Goal: Task Accomplishment & Management: Complete application form

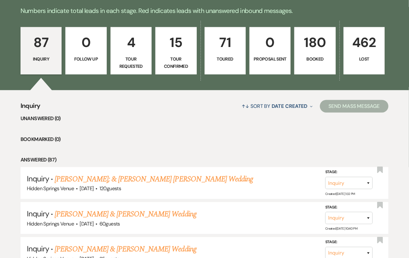
scroll to position [162, 0]
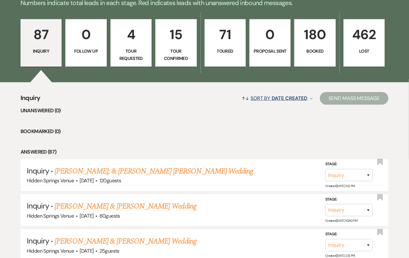
click at [266, 101] on button "↑↓ Sort By Date Created Expand" at bounding box center [277, 98] width 76 height 17
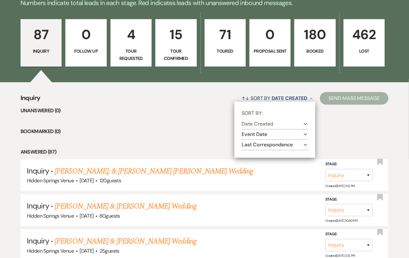
click at [264, 137] on button "Event Date Expand" at bounding box center [275, 134] width 66 height 5
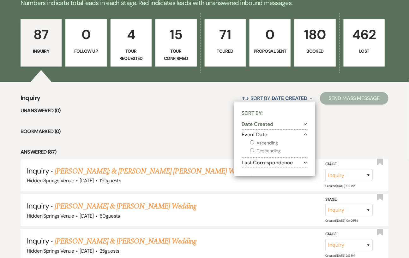
click at [252, 153] on input "Descending" at bounding box center [252, 150] width 4 height 4
radio input "true"
click at [234, 143] on div "Sort By: Date Created Expand Event Date Collapse Ascending Descending Last Corr…" at bounding box center [274, 139] width 81 height 74
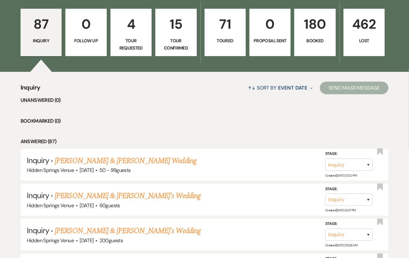
scroll to position [170, 0]
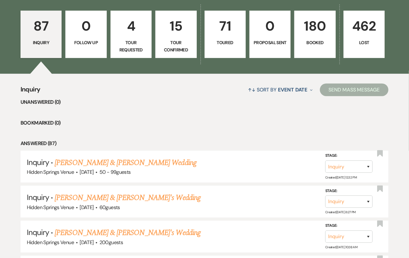
click at [314, 46] on p "Booked" at bounding box center [314, 42] width 33 height 7
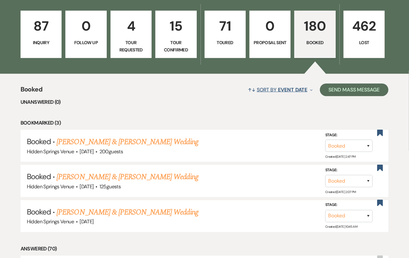
click at [285, 93] on span "Event Date" at bounding box center [292, 90] width 29 height 7
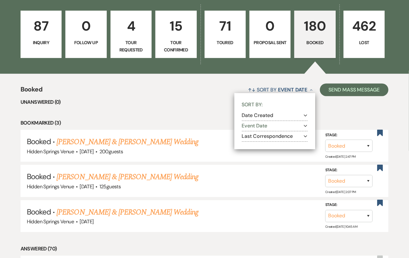
click at [261, 129] on button "Event Date Expand" at bounding box center [275, 126] width 66 height 5
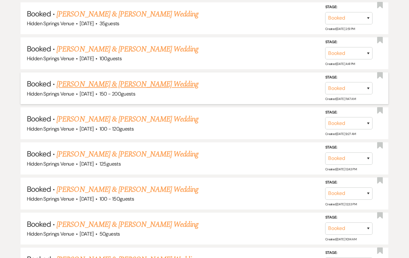
scroll to position [460, 0]
click at [140, 156] on link "[PERSON_NAME] & [PERSON_NAME] Wedding" at bounding box center [127, 153] width 141 height 11
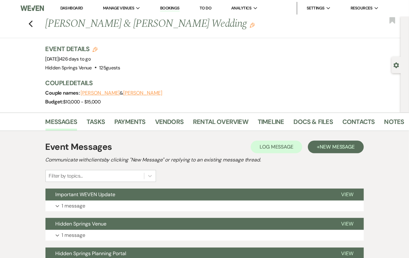
click at [78, 9] on link "Dashboard" at bounding box center [71, 7] width 23 height 5
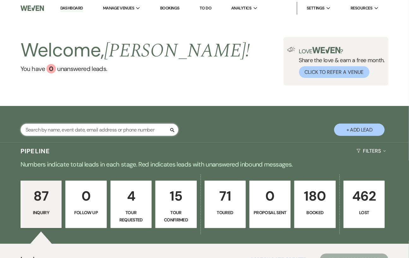
click at [108, 136] on input "text" at bounding box center [100, 130] width 158 height 12
type input "[PERSON_NAME]"
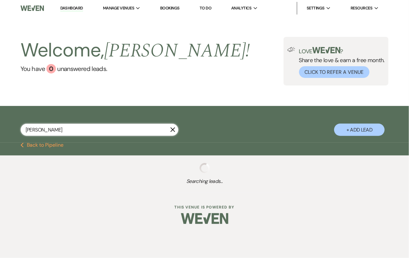
select select "8"
select select "6"
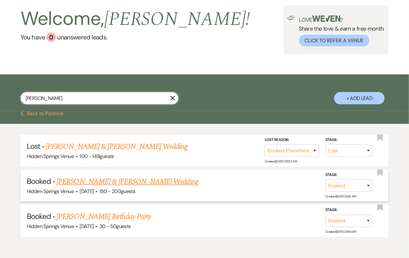
scroll to position [66, 0]
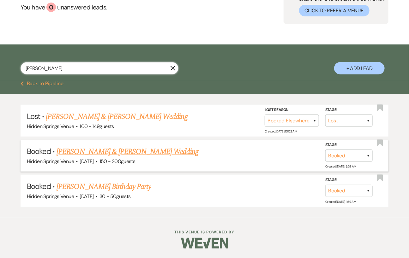
type input "[PERSON_NAME]"
click at [140, 156] on link "[PERSON_NAME] & [PERSON_NAME] Wedding" at bounding box center [127, 151] width 141 height 11
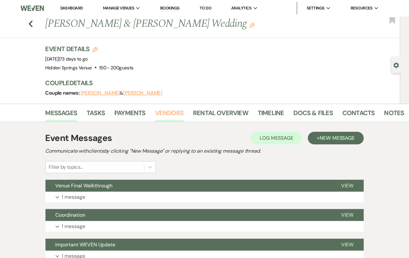
click at [163, 111] on link "Vendors" at bounding box center [169, 115] width 28 height 14
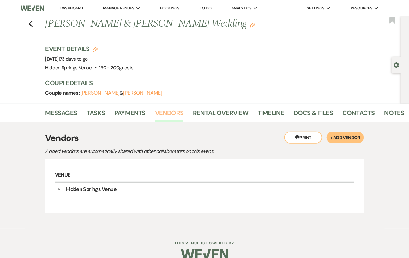
scroll to position [10, 0]
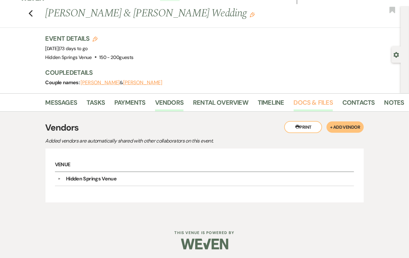
click at [313, 108] on link "Docs & Files" at bounding box center [313, 105] width 39 height 14
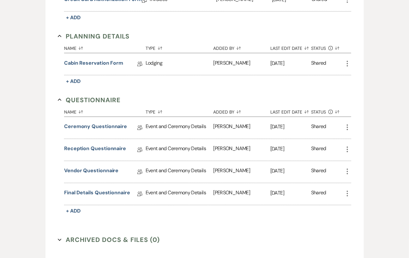
scroll to position [334, 0]
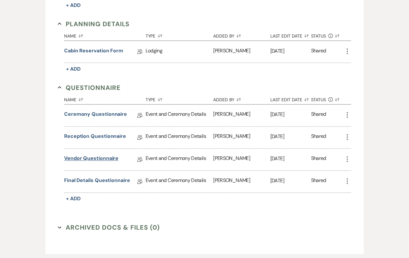
click at [101, 157] on link "Vendor Questionnaire" at bounding box center [91, 160] width 54 height 10
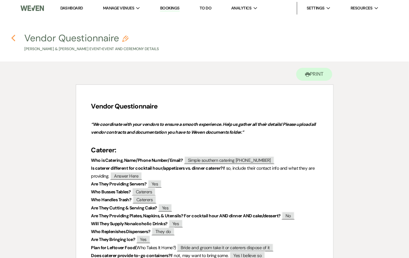
click at [13, 39] on use "button" at bounding box center [13, 38] width 4 height 7
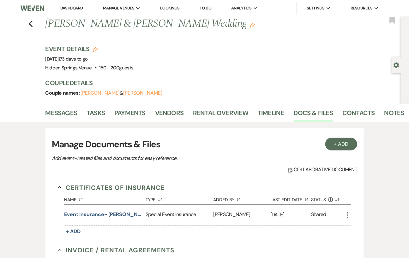
click at [72, 6] on link "Dashboard" at bounding box center [71, 7] width 23 height 5
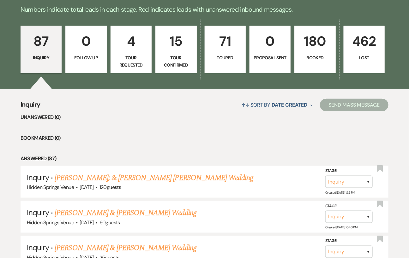
scroll to position [157, 0]
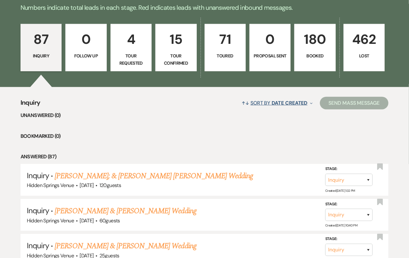
click at [279, 106] on span "Date Created" at bounding box center [290, 103] width 36 height 7
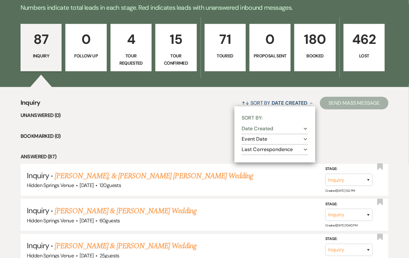
click at [272, 142] on button "Event Date Expand" at bounding box center [275, 139] width 66 height 5
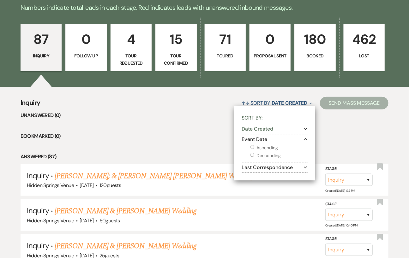
click at [251, 157] on input "Descending" at bounding box center [252, 155] width 4 height 4
radio input "true"
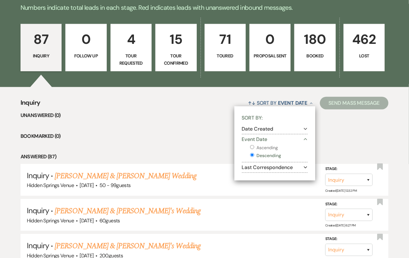
click at [175, 141] on li "Bookmarked (0)" at bounding box center [205, 136] width 368 height 8
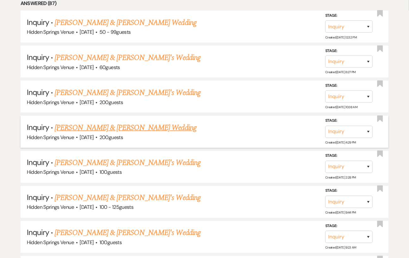
scroll to position [234, 0]
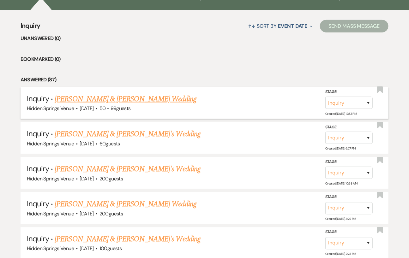
drag, startPoint x: 285, startPoint y: 92, endPoint x: 282, endPoint y: 98, distance: 6.1
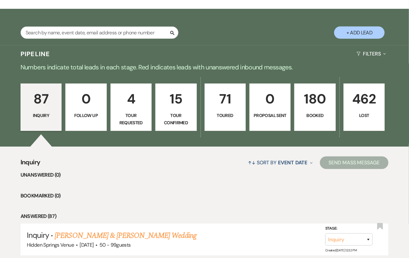
scroll to position [40, 0]
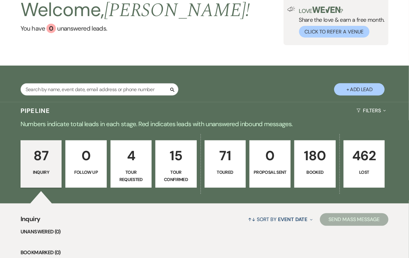
click at [310, 166] on p "180" at bounding box center [314, 155] width 33 height 21
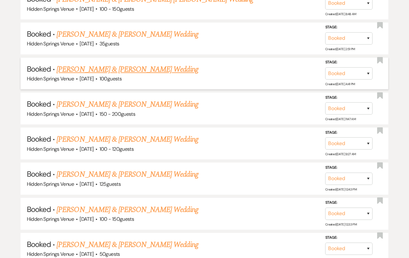
scroll to position [439, 0]
click at [152, 180] on link "[PERSON_NAME] & [PERSON_NAME] Wedding" at bounding box center [127, 174] width 141 height 11
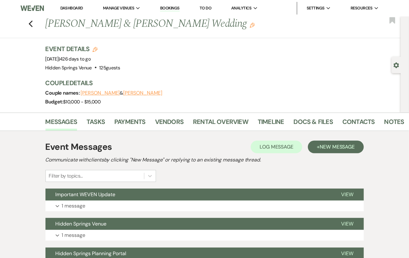
drag, startPoint x: 45, startPoint y: 24, endPoint x: 210, endPoint y: 29, distance: 164.6
click at [210, 29] on div "Previous [PERSON_NAME] & [PERSON_NAME] Wedding Edit" at bounding box center [221, 23] width 359 height 15
copy h1 "[PERSON_NAME] & [PERSON_NAME] Wedding"
click at [213, 61] on div "Event Details Edit Event Date: [DATE] | 426 days to go Venue: [GEOGRAPHIC_DATA]…" at bounding box center [219, 59] width 349 height 28
click at [354, 126] on link "Contacts" at bounding box center [358, 124] width 33 height 14
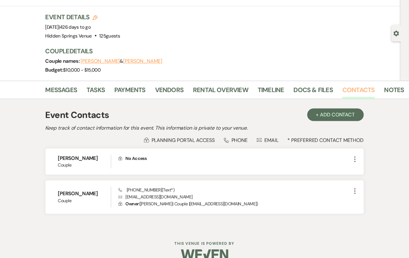
scroll to position [43, 0]
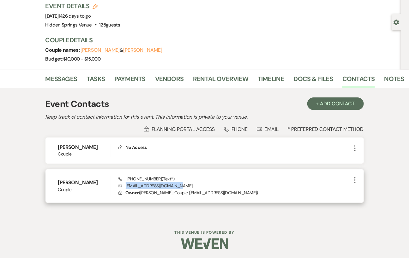
drag, startPoint x: 181, startPoint y: 185, endPoint x: 124, endPoint y: 188, distance: 56.6
click at [124, 188] on p "Envelope [EMAIL_ADDRESS][DOMAIN_NAME]" at bounding box center [234, 186] width 233 height 7
copy p "[EMAIL_ADDRESS][DOMAIN_NAME]"
click at [178, 176] on div "Phone [PHONE_NUMBER] (Text*) Envelope [EMAIL_ADDRESS][DOMAIN_NAME] Lock Owner (…" at bounding box center [234, 186] width 233 height 21
drag, startPoint x: 158, startPoint y: 179, endPoint x: 123, endPoint y: 177, distance: 35.1
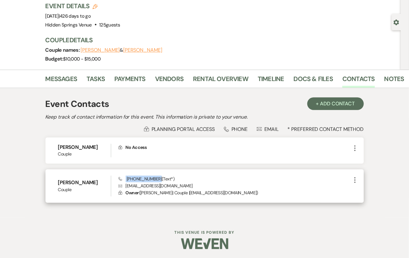
click at [123, 177] on span "Phone [PHONE_NUMBER] (Text*)" at bounding box center [146, 179] width 56 height 6
copy span "[PHONE_NUMBER]"
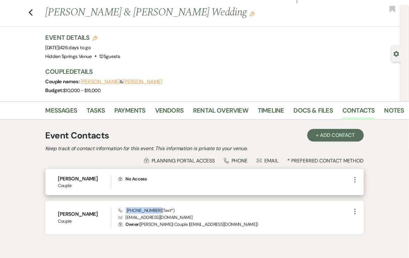
scroll to position [10, 0]
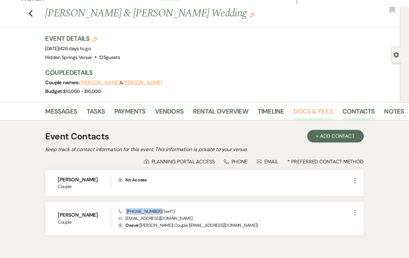
click at [320, 110] on link "Docs & Files" at bounding box center [313, 113] width 39 height 14
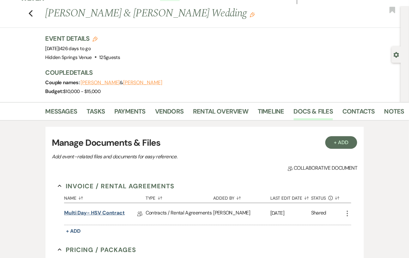
click at [105, 212] on link "Multi Day- HSV Contract" at bounding box center [94, 214] width 61 height 10
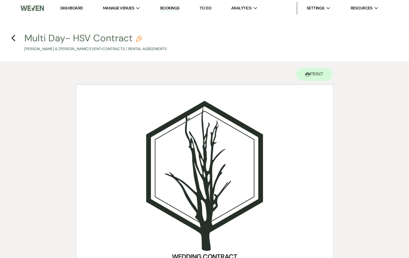
click at [16, 36] on h4 "Previous Multi Day- HSV Contract Pencil [PERSON_NAME] & [PERSON_NAME] Event • C…" at bounding box center [204, 42] width 409 height 21
click at [12, 35] on icon "Previous" at bounding box center [13, 38] width 5 height 8
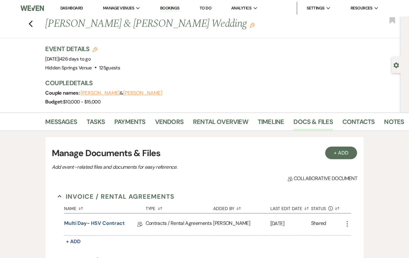
scroll to position [10, 0]
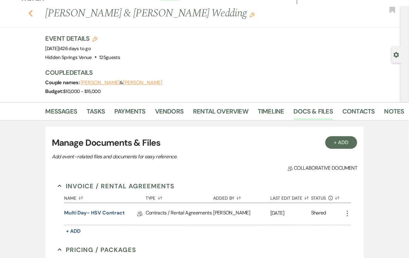
click at [33, 10] on icon "Previous" at bounding box center [30, 14] width 5 height 8
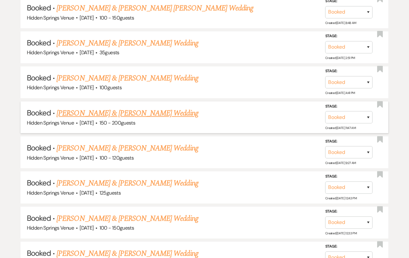
scroll to position [430, 0]
click at [124, 118] on link "[PERSON_NAME] & [PERSON_NAME] Wedding" at bounding box center [127, 113] width 141 height 11
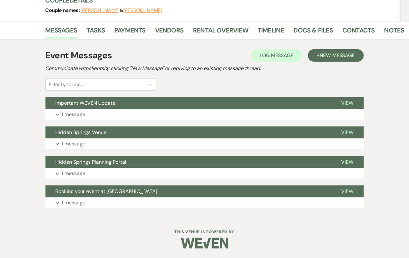
scroll to position [82, 0]
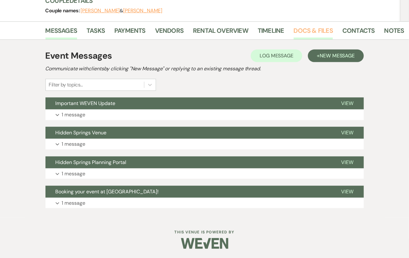
click at [316, 32] on link "Docs & Files" at bounding box center [313, 33] width 39 height 14
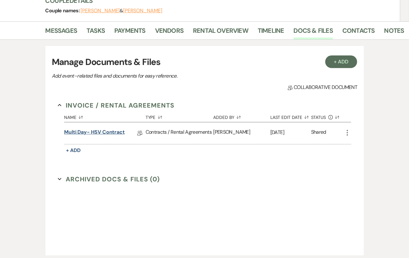
click at [108, 130] on link "Multi Day- HSV Contract" at bounding box center [94, 134] width 61 height 10
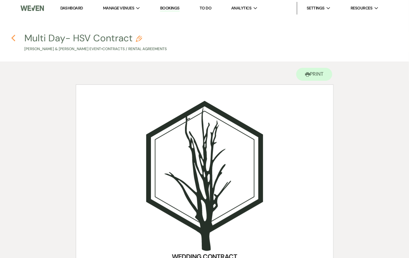
click at [11, 35] on icon "Previous" at bounding box center [13, 38] width 5 height 8
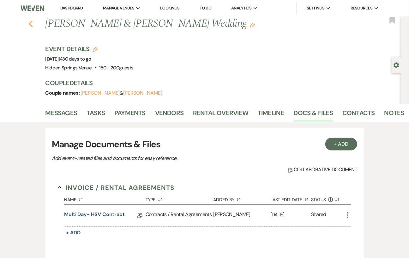
click at [33, 24] on icon "Previous" at bounding box center [30, 24] width 5 height 8
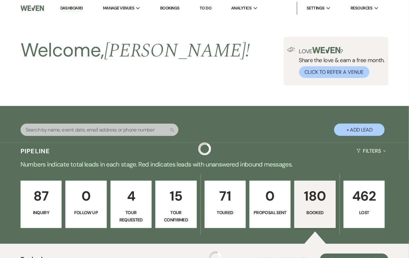
scroll to position [430, 0]
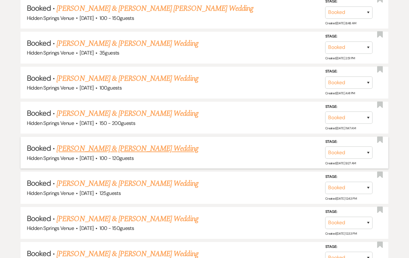
click at [143, 151] on link "[PERSON_NAME] & [PERSON_NAME] Wedding" at bounding box center [127, 148] width 141 height 11
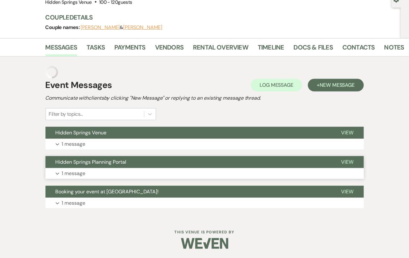
scroll to position [53, 0]
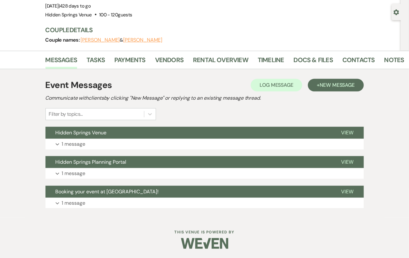
click at [312, 54] on li "Docs & Files" at bounding box center [318, 61] width 49 height 15
click at [310, 58] on link "Docs & Files" at bounding box center [313, 62] width 39 height 14
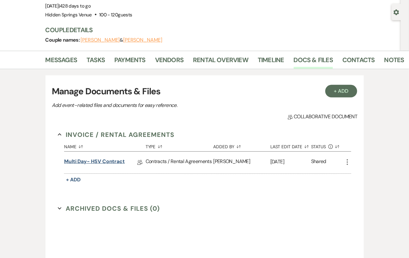
click at [104, 164] on link "Multi Day- HSV Contract" at bounding box center [94, 163] width 61 height 10
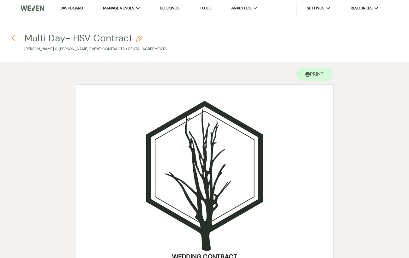
click at [14, 37] on use "button" at bounding box center [13, 38] width 4 height 7
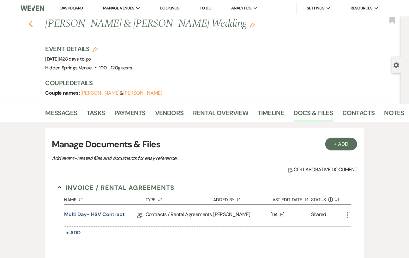
click at [31, 25] on icon "Previous" at bounding box center [30, 24] width 5 height 8
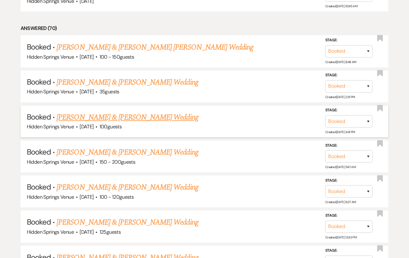
scroll to position [390, 0]
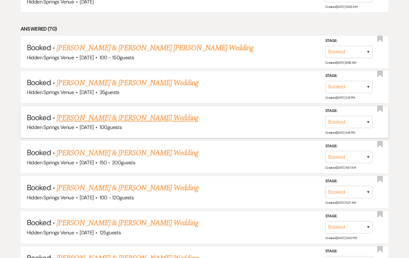
click at [127, 122] on link "[PERSON_NAME] & [PERSON_NAME] Wedding" at bounding box center [127, 118] width 141 height 11
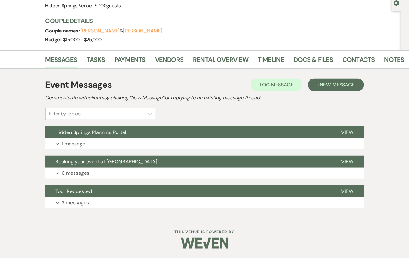
scroll to position [62, 0]
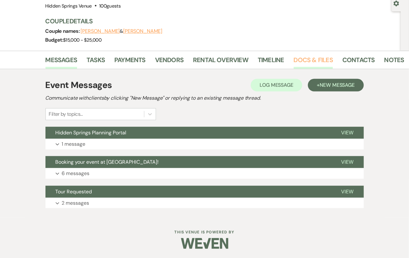
click at [299, 57] on link "Docs & Files" at bounding box center [313, 62] width 39 height 14
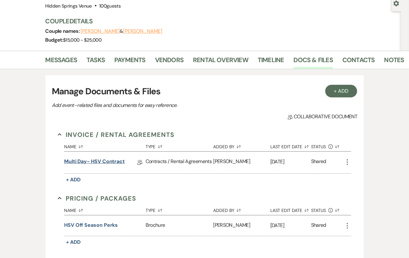
click at [116, 161] on link "Multi Day- HSV Contract" at bounding box center [94, 163] width 61 height 10
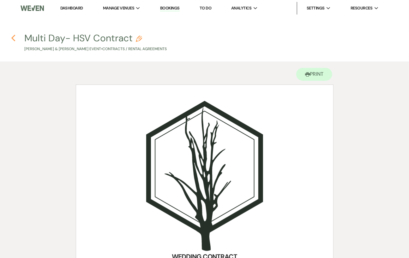
click at [12, 34] on icon "Previous" at bounding box center [13, 38] width 5 height 8
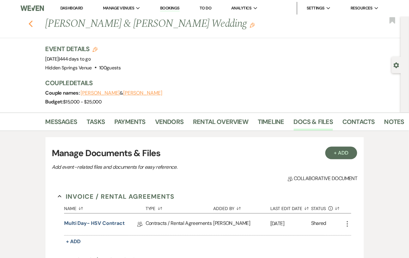
click at [33, 26] on use "button" at bounding box center [30, 24] width 4 height 7
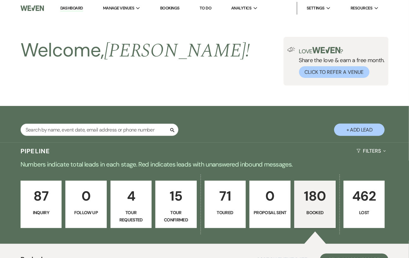
scroll to position [390, 0]
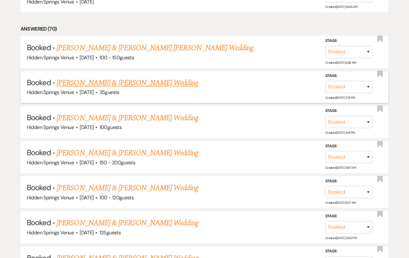
click at [123, 85] on link "[PERSON_NAME] & [PERSON_NAME] Wedding" at bounding box center [127, 83] width 141 height 11
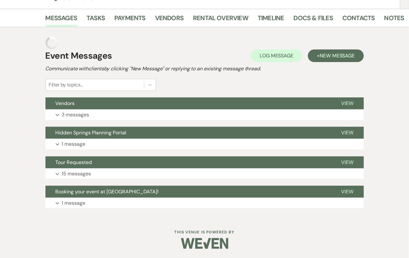
scroll to position [91, 0]
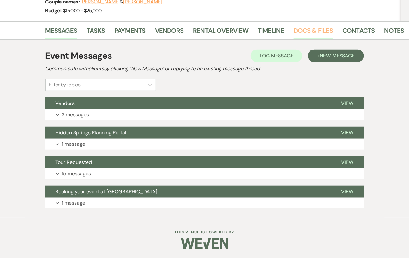
click at [316, 30] on link "Docs & Files" at bounding box center [313, 33] width 39 height 14
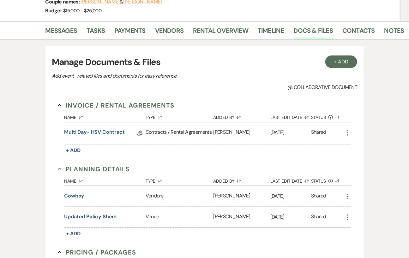
click at [116, 131] on link "Multi Day- HSV Contract" at bounding box center [94, 134] width 61 height 10
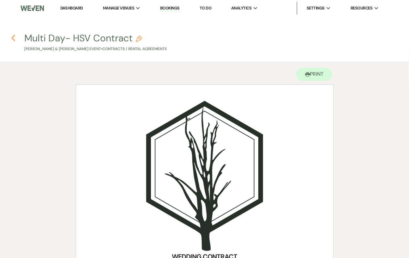
click at [14, 42] on icon "Previous" at bounding box center [13, 38] width 5 height 8
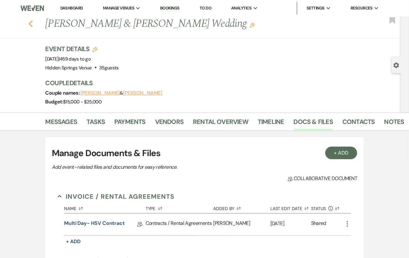
click at [33, 26] on icon "Previous" at bounding box center [30, 24] width 5 height 8
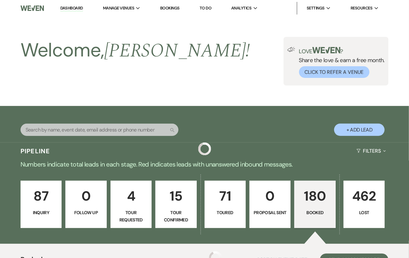
scroll to position [390, 0]
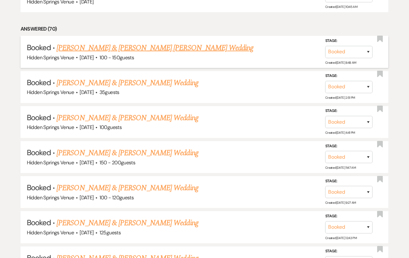
click at [104, 54] on link "[PERSON_NAME] & [PERSON_NAME] [PERSON_NAME] Wedding" at bounding box center [155, 47] width 197 height 11
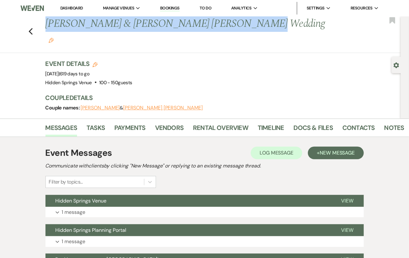
drag, startPoint x: 219, startPoint y: 27, endPoint x: 41, endPoint y: 24, distance: 177.8
click at [41, 24] on div "Previous [PERSON_NAME] & [PERSON_NAME] [PERSON_NAME] Wedding Edit Bookmark" at bounding box center [199, 34] width 404 height 37
copy h1 "[PERSON_NAME] & [PERSON_NAME] [PERSON_NAME] Wedding"
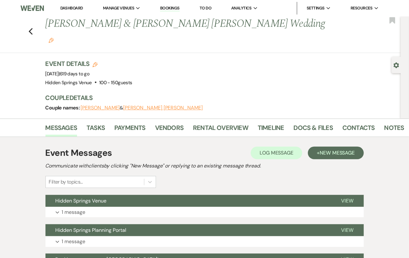
click at [163, 59] on div "Event Details Edit Event Date: [DATE] | 619 days to go Venue: [GEOGRAPHIC_DATA]…" at bounding box center [219, 73] width 349 height 28
click at [300, 123] on link "Docs & Files" at bounding box center [313, 130] width 39 height 14
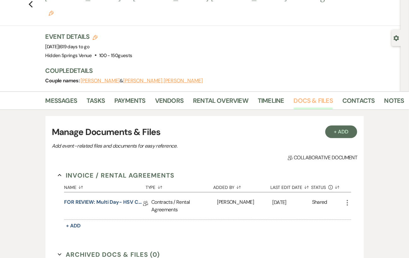
scroll to position [26, 0]
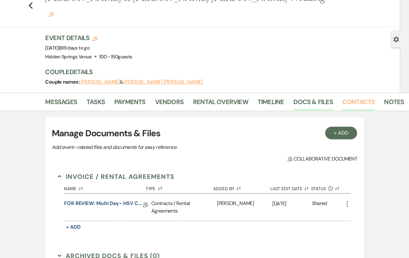
click at [355, 97] on link "Contacts" at bounding box center [358, 104] width 33 height 14
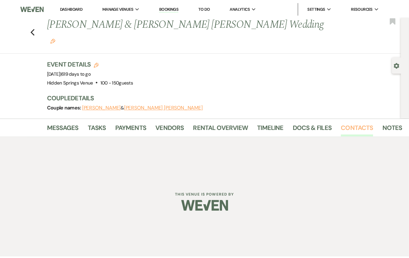
scroll to position [35, 0]
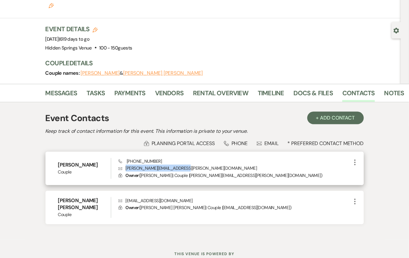
drag, startPoint x: 180, startPoint y: 153, endPoint x: 125, endPoint y: 154, distance: 54.9
click at [125, 165] on p "Envelope [PERSON_NAME][EMAIL_ADDRESS][PERSON_NAME][DOMAIN_NAME]" at bounding box center [234, 168] width 233 height 7
copy p "[PERSON_NAME][EMAIL_ADDRESS][PERSON_NAME][DOMAIN_NAME]"
click at [231, 165] on p "Envelope [PERSON_NAME][EMAIL_ADDRESS][PERSON_NAME][DOMAIN_NAME]" at bounding box center [234, 168] width 233 height 7
drag, startPoint x: 159, startPoint y: 146, endPoint x: 125, endPoint y: 146, distance: 33.5
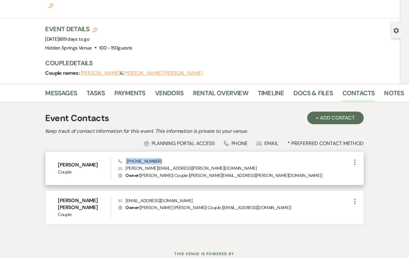
click at [125, 158] on div "Phone [PHONE_NUMBER] Envelope [PERSON_NAME][EMAIL_ADDRESS][PERSON_NAME][DOMAIN_…" at bounding box center [234, 168] width 233 height 21
copy span "[PHONE_NUMBER]"
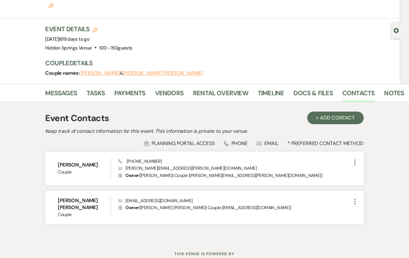
click at [172, 128] on h2 "Keep track of contact information for this event. This information is private t…" at bounding box center [204, 132] width 318 height 8
click at [318, 88] on link "Docs & Files" at bounding box center [313, 95] width 39 height 14
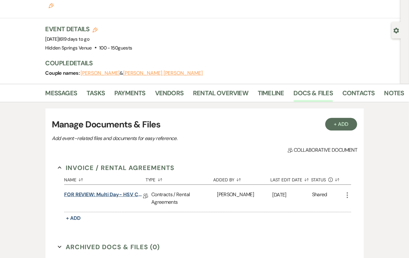
click at [102, 191] on link "FOR REVIEW: Multi Day- HSV Contract" at bounding box center [103, 196] width 79 height 10
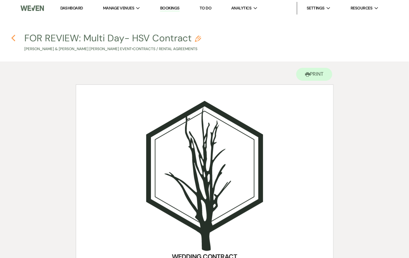
click at [11, 37] on icon "Previous" at bounding box center [13, 38] width 5 height 8
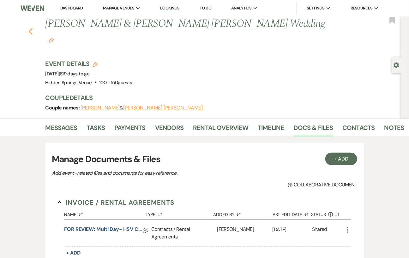
click at [33, 28] on use "button" at bounding box center [30, 31] width 4 height 7
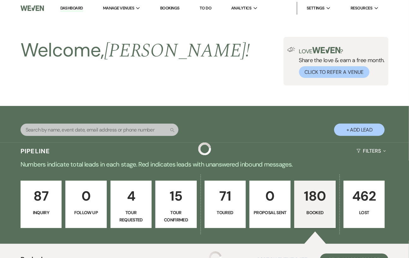
scroll to position [390, 0]
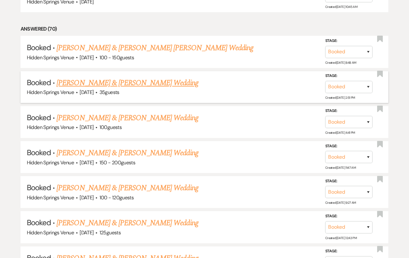
click at [155, 85] on link "[PERSON_NAME] & [PERSON_NAME] Wedding" at bounding box center [127, 83] width 141 height 11
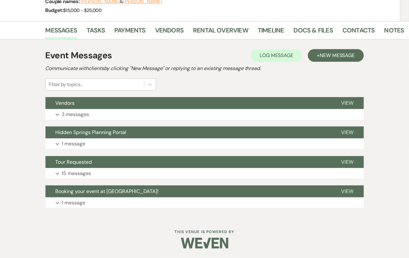
scroll to position [91, 0]
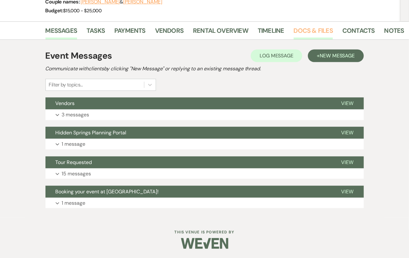
click at [320, 28] on link "Docs & Files" at bounding box center [313, 33] width 39 height 14
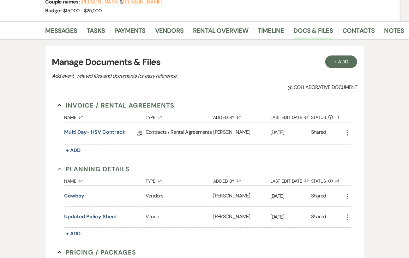
click at [117, 132] on link "Multi Day- HSV Contract" at bounding box center [94, 134] width 61 height 10
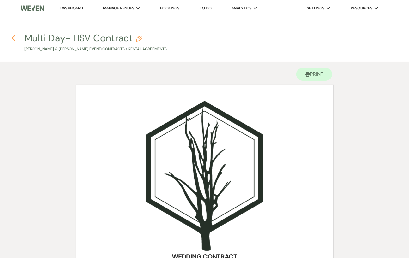
click at [14, 37] on use "button" at bounding box center [13, 38] width 4 height 7
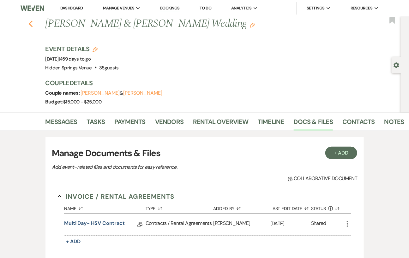
click at [33, 27] on icon "Previous" at bounding box center [30, 24] width 5 height 8
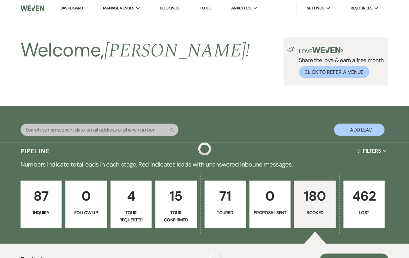
scroll to position [390, 0]
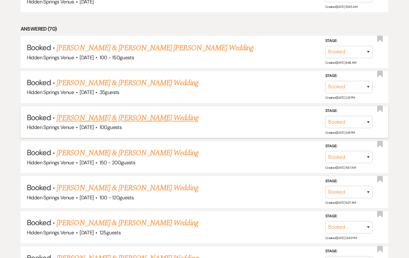
click at [149, 121] on link "[PERSON_NAME] & [PERSON_NAME] Wedding" at bounding box center [127, 118] width 141 height 11
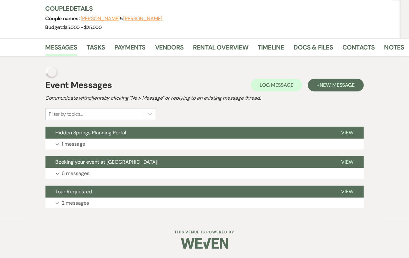
scroll to position [62, 0]
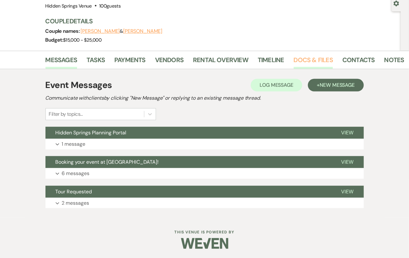
click at [310, 63] on link "Docs & Files" at bounding box center [313, 62] width 39 height 14
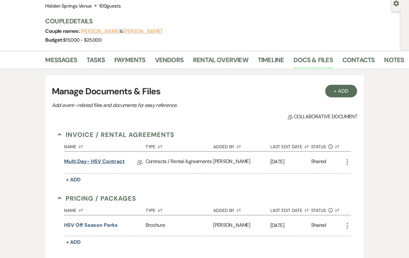
click at [104, 161] on link "Multi Day- HSV Contract" at bounding box center [94, 163] width 61 height 10
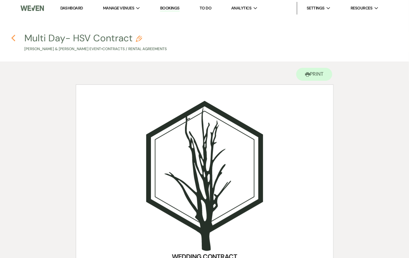
click at [15, 34] on icon "Previous" at bounding box center [13, 38] width 5 height 8
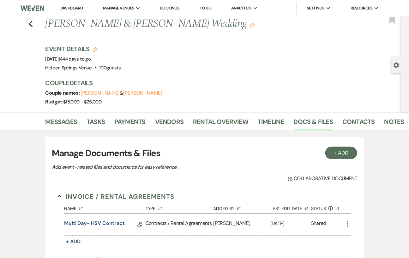
click at [75, 7] on link "Dashboard" at bounding box center [71, 7] width 23 height 5
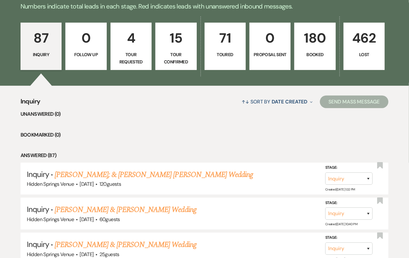
scroll to position [165, 0]
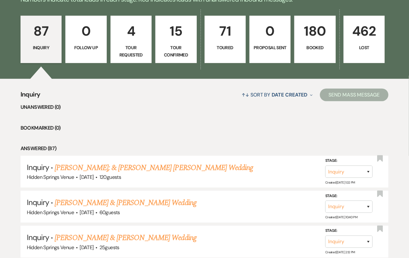
click at [311, 63] on link "180 Booked" at bounding box center [314, 39] width 41 height 47
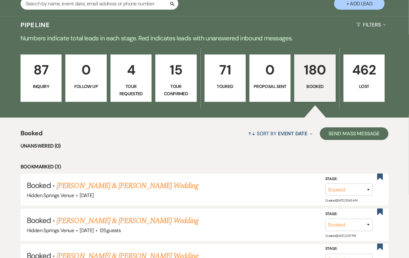
scroll to position [132, 0]
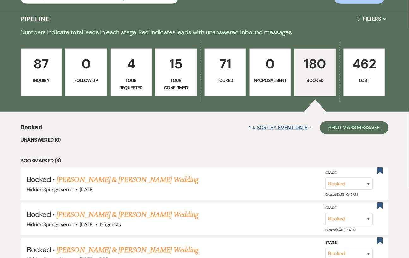
click at [289, 131] on span "Event Date" at bounding box center [292, 127] width 29 height 7
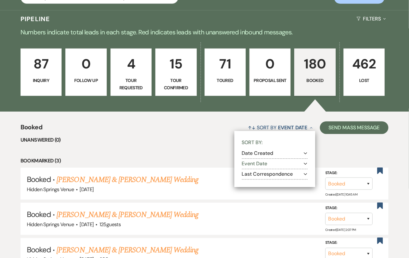
click at [268, 167] on button "Event Date Expand" at bounding box center [275, 164] width 66 height 5
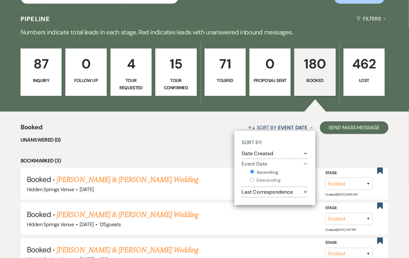
click at [252, 182] on input "Descending" at bounding box center [252, 180] width 4 height 4
radio input "true"
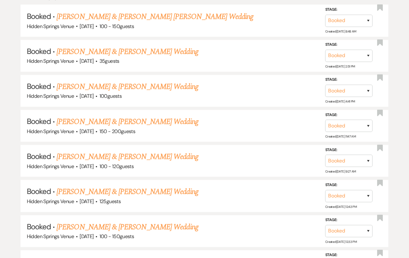
scroll to position [423, 0]
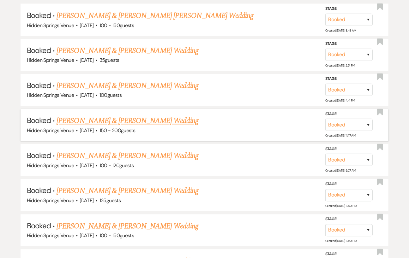
click at [168, 124] on link "[PERSON_NAME] & [PERSON_NAME] Wedding" at bounding box center [127, 121] width 141 height 11
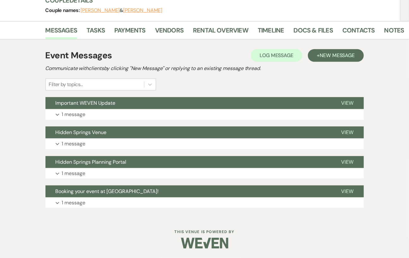
scroll to position [82, 0]
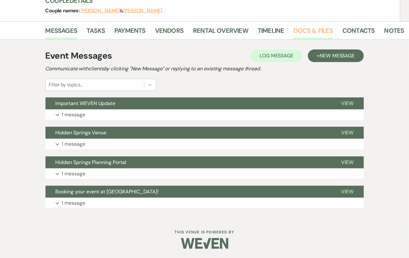
click at [306, 32] on link "Docs & Files" at bounding box center [313, 33] width 39 height 14
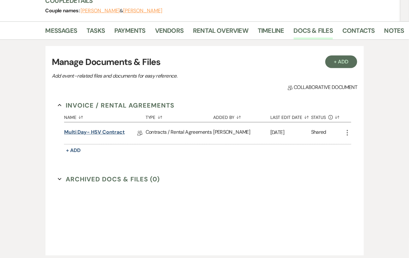
click at [97, 132] on link "Multi Day- HSV Contract" at bounding box center [94, 134] width 61 height 10
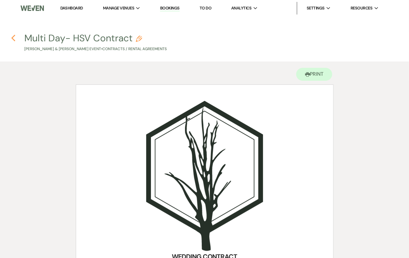
click at [13, 39] on use "button" at bounding box center [13, 38] width 4 height 7
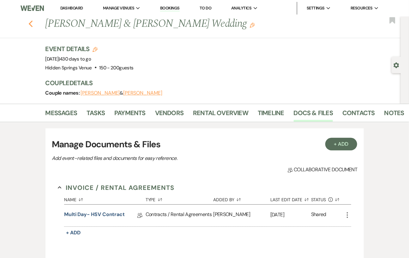
click at [33, 26] on use "button" at bounding box center [30, 24] width 4 height 7
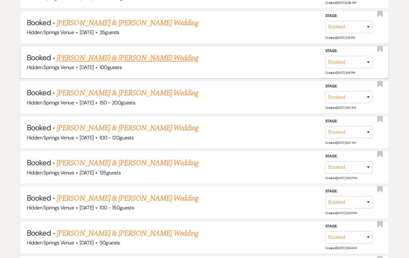
scroll to position [453, 0]
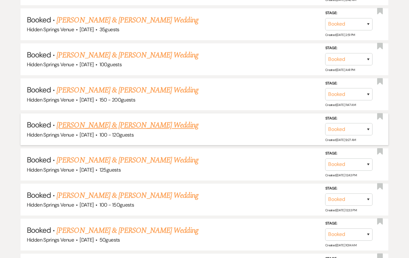
click at [138, 126] on link "[PERSON_NAME] & [PERSON_NAME] Wedding" at bounding box center [127, 125] width 141 height 11
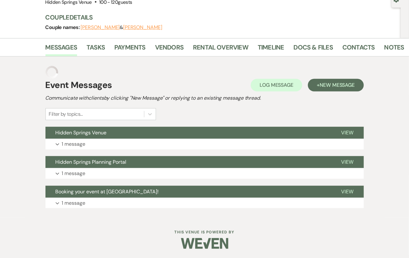
scroll to position [53, 0]
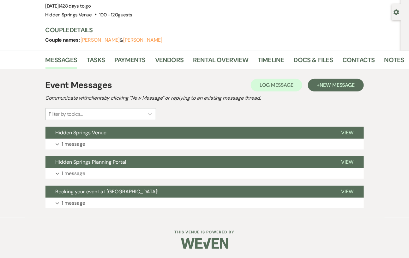
click at [301, 49] on div "Event Details Edit Event Date: [DATE] | 428 days to go Venue: [GEOGRAPHIC_DATA]…" at bounding box center [223, 20] width 356 height 59
click at [301, 59] on link "Docs & Files" at bounding box center [313, 62] width 39 height 14
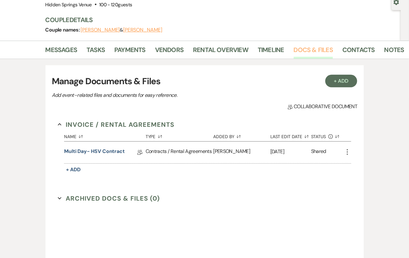
scroll to position [63, 0]
click at [112, 149] on link "Multi Day- HSV Contract" at bounding box center [94, 152] width 61 height 10
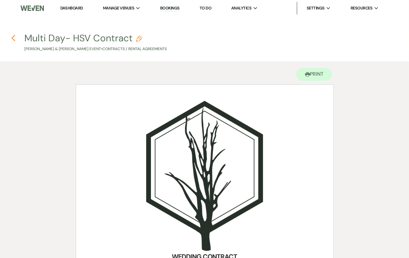
click at [14, 37] on icon "Previous" at bounding box center [13, 38] width 5 height 8
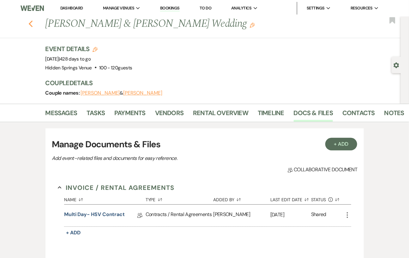
click at [32, 24] on use "button" at bounding box center [30, 24] width 4 height 7
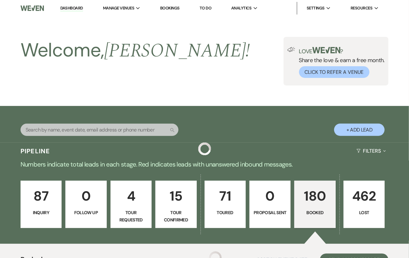
scroll to position [453, 0]
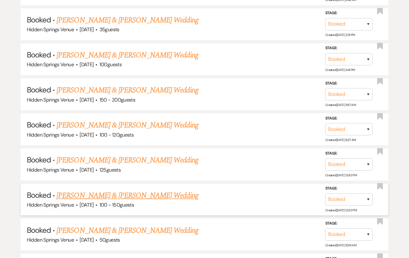
click at [125, 195] on link "[PERSON_NAME] & [PERSON_NAME] Wedding" at bounding box center [127, 195] width 141 height 11
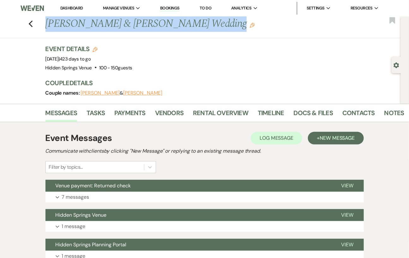
drag, startPoint x: 208, startPoint y: 24, endPoint x: 46, endPoint y: 22, distance: 161.7
click at [46, 22] on div "Previous [PERSON_NAME] & [PERSON_NAME] Wedding Edit" at bounding box center [221, 23] width 359 height 15
copy h1 "[PERSON_NAME] & [PERSON_NAME] Wedding"
click at [352, 111] on link "Contacts" at bounding box center [358, 115] width 33 height 14
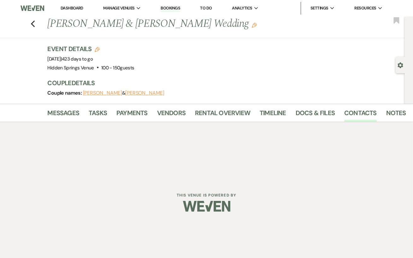
click at [162, 63] on div "Event Details Edit Event Date: [DATE] | 423 days to go Venue: [GEOGRAPHIC_DATA]…" at bounding box center [223, 59] width 351 height 28
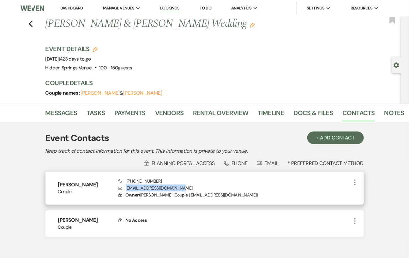
drag, startPoint x: 184, startPoint y: 187, endPoint x: 125, endPoint y: 187, distance: 59.1
click at [125, 187] on p "Envelope [EMAIL_ADDRESS][DOMAIN_NAME]" at bounding box center [234, 188] width 233 height 7
copy p "[EMAIL_ADDRESS][DOMAIN_NAME]"
click at [215, 184] on div "Phone [PHONE_NUMBER] Envelope [EMAIL_ADDRESS][DOMAIN_NAME] Lock Owner ( [PERSON…" at bounding box center [234, 188] width 233 height 21
drag, startPoint x: 159, startPoint y: 180, endPoint x: 126, endPoint y: 180, distance: 32.5
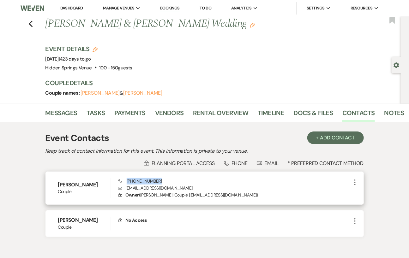
click at [126, 180] on div "Phone [PHONE_NUMBER] Envelope [EMAIL_ADDRESS][DOMAIN_NAME] Lock Owner ( [PERSON…" at bounding box center [234, 188] width 233 height 21
copy span "[PHONE_NUMBER]"
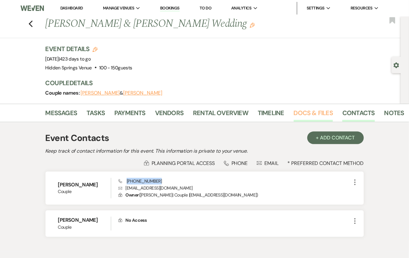
click at [316, 110] on link "Docs & Files" at bounding box center [313, 115] width 39 height 14
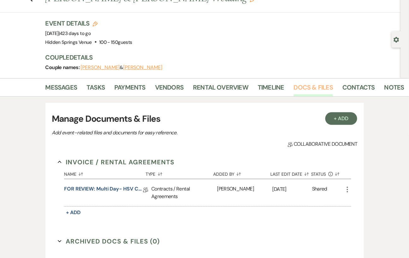
scroll to position [35, 0]
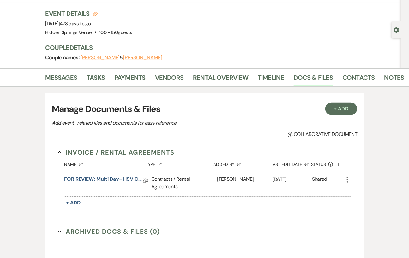
click at [122, 180] on link "FOR REVIEW: Multi Day- HSV Contract" at bounding box center [103, 181] width 79 height 10
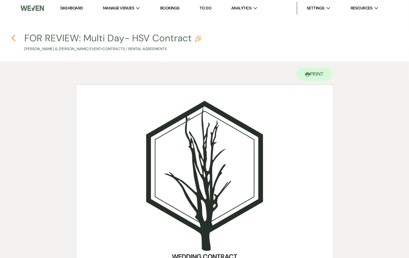
click at [15, 41] on use "button" at bounding box center [13, 38] width 4 height 7
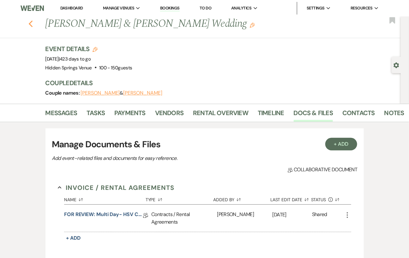
click at [31, 23] on icon "Previous" at bounding box center [30, 24] width 5 height 8
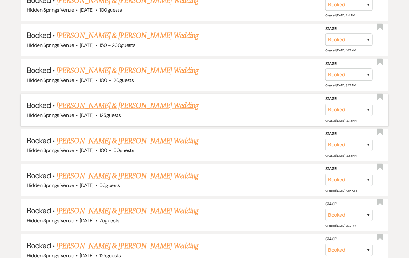
scroll to position [553, 0]
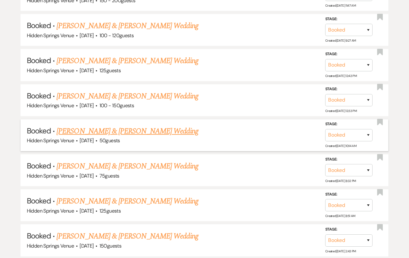
click at [120, 134] on link "[PERSON_NAME] & [PERSON_NAME] Wedding" at bounding box center [127, 131] width 141 height 11
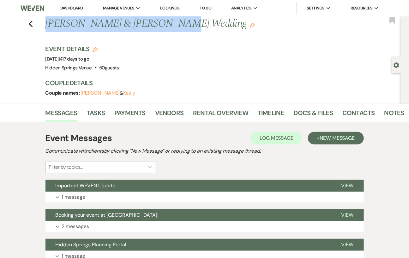
drag, startPoint x: 162, startPoint y: 27, endPoint x: 47, endPoint y: 29, distance: 114.6
click at [47, 29] on h1 "[PERSON_NAME] & [PERSON_NAME] Wedding Edit" at bounding box center [186, 23] width 282 height 15
copy h1 "[PERSON_NAME] & [PERSON_NAME] Wedding"
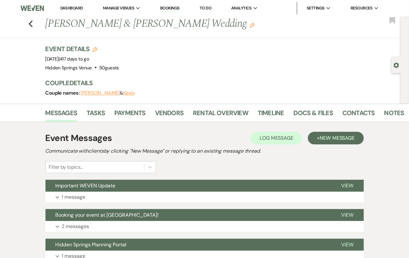
click at [137, 49] on div "Event Details Edit Event Date: [DATE] | 417 days to go Venue: [GEOGRAPHIC_DATA]…" at bounding box center [219, 59] width 349 height 28
click at [305, 112] on link "Docs & Files" at bounding box center [313, 115] width 39 height 14
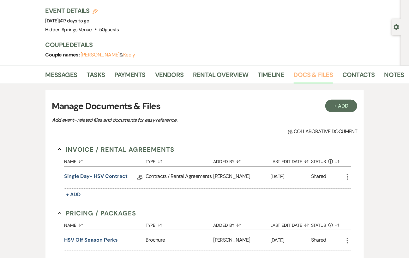
scroll to position [53, 0]
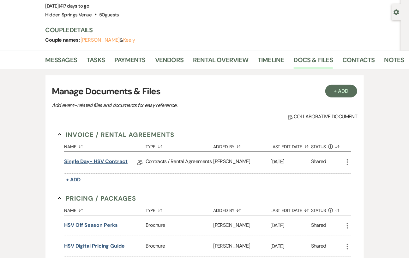
click at [119, 162] on link "Single Day- HSV Contract" at bounding box center [95, 163] width 63 height 10
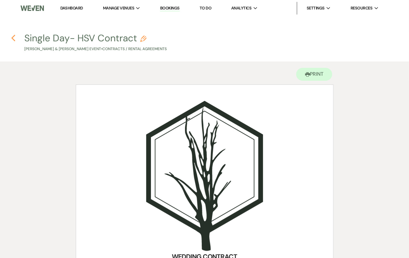
click at [14, 34] on icon "Previous" at bounding box center [13, 38] width 5 height 8
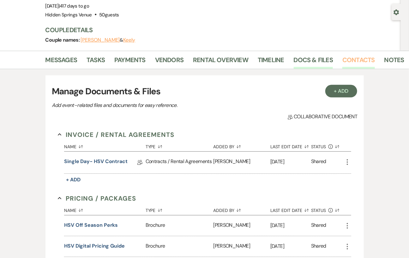
click at [357, 59] on link "Contacts" at bounding box center [358, 62] width 33 height 14
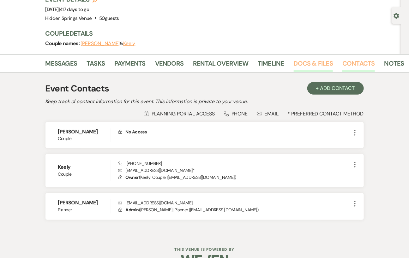
scroll to position [67, 0]
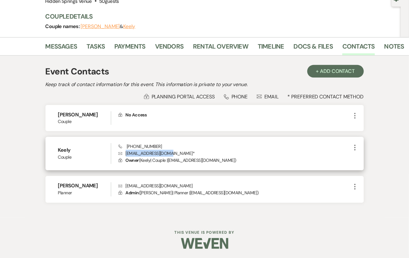
drag, startPoint x: 168, startPoint y: 154, endPoint x: 125, endPoint y: 152, distance: 43.3
click at [125, 152] on p "Envelope [EMAIL_ADDRESS][DOMAIN_NAME] *" at bounding box center [234, 153] width 233 height 7
click at [177, 141] on div "Keely Couple Phone [PHONE_NUMBER] Envelope [EMAIL_ADDRESS][DOMAIN_NAME] * Lock …" at bounding box center [204, 153] width 318 height 33
drag, startPoint x: 159, startPoint y: 146, endPoint x: 125, endPoint y: 146, distance: 33.5
click at [125, 146] on div "Phone [PHONE_NUMBER] Envelope [EMAIL_ADDRESS][DOMAIN_NAME] * Lock Owner ( Keely…" at bounding box center [234, 153] width 233 height 21
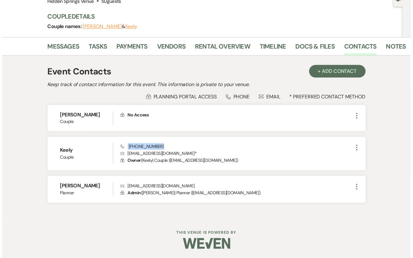
scroll to position [0, 0]
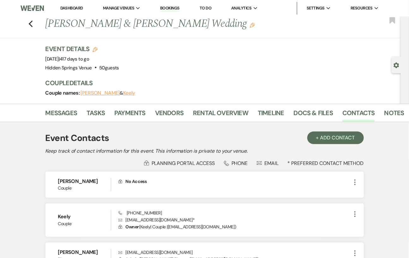
click at [143, 136] on div "Event Contacts + Add Contact" at bounding box center [204, 138] width 318 height 13
click at [306, 116] on link "Docs & Files" at bounding box center [313, 115] width 39 height 14
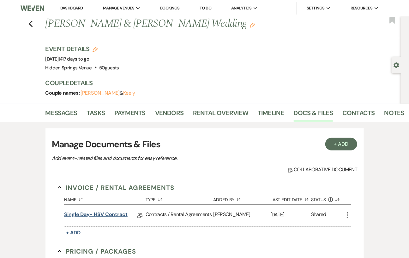
click at [111, 211] on link "Single Day- HSV Contract" at bounding box center [95, 216] width 63 height 10
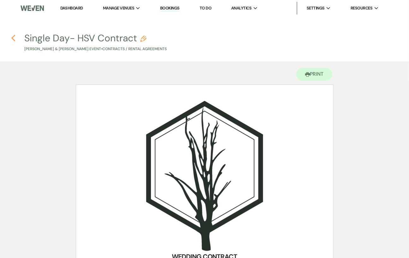
click at [11, 35] on icon "Previous" at bounding box center [13, 38] width 5 height 8
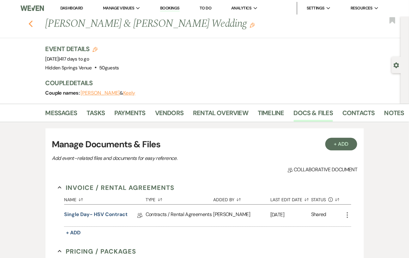
click at [32, 23] on use "button" at bounding box center [30, 24] width 4 height 7
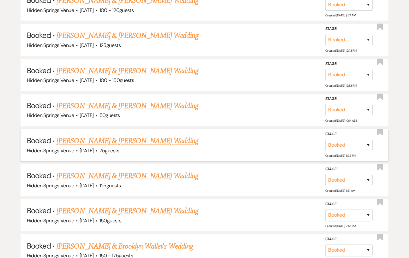
scroll to position [585, 0]
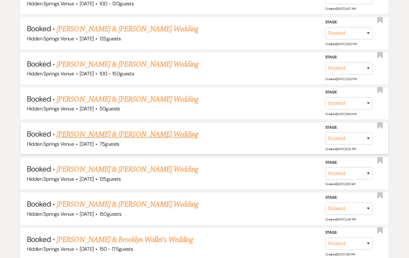
click at [138, 137] on link "[PERSON_NAME] & [PERSON_NAME] Wedding" at bounding box center [127, 134] width 141 height 11
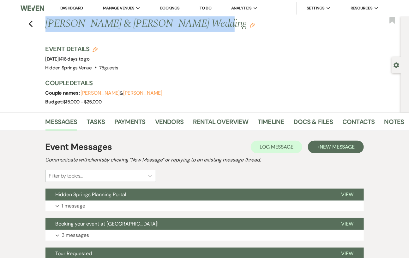
drag, startPoint x: 189, startPoint y: 27, endPoint x: 49, endPoint y: 28, distance: 140.5
click at [49, 28] on h1 "[PERSON_NAME] & [PERSON_NAME] Wedding Edit" at bounding box center [186, 23] width 282 height 15
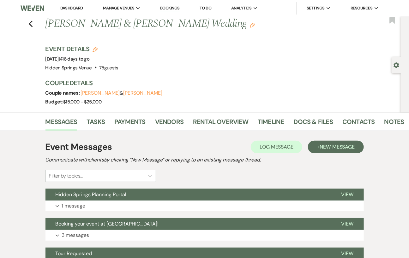
click at [89, 56] on span "416 days to go" at bounding box center [75, 59] width 30 height 6
click at [353, 120] on link "Contacts" at bounding box center [358, 124] width 33 height 14
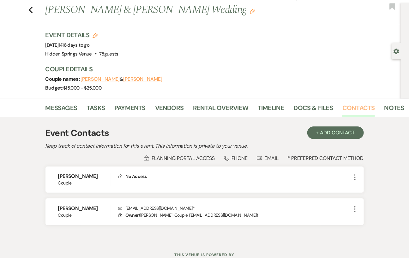
scroll to position [17, 0]
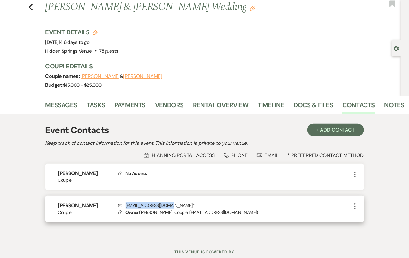
drag, startPoint x: 170, startPoint y: 205, endPoint x: 121, endPoint y: 203, distance: 49.6
click at [121, 203] on p "Envelope [EMAIL_ADDRESS][DOMAIN_NAME] *" at bounding box center [234, 205] width 233 height 7
click at [212, 201] on div "[PERSON_NAME] Couple Envelope [EMAIL_ADDRESS][DOMAIN_NAME] * Lock Owner ( [PERS…" at bounding box center [204, 209] width 318 height 27
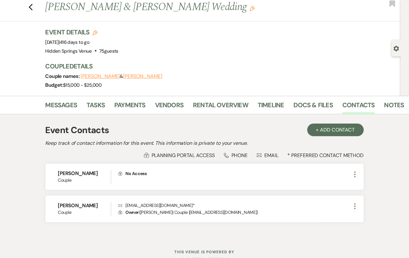
scroll to position [0, 0]
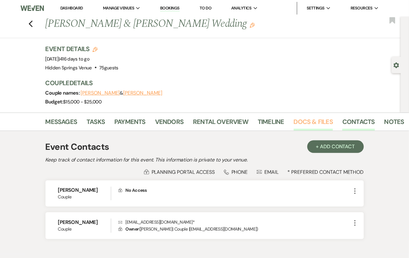
click at [303, 125] on link "Docs & Files" at bounding box center [313, 124] width 39 height 14
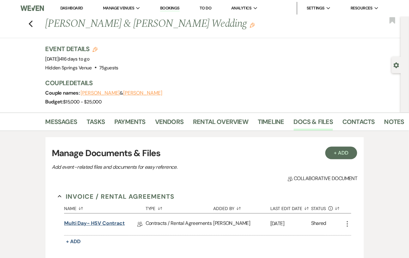
click at [113, 223] on link "Multi Day- HSV Contract" at bounding box center [94, 225] width 61 height 10
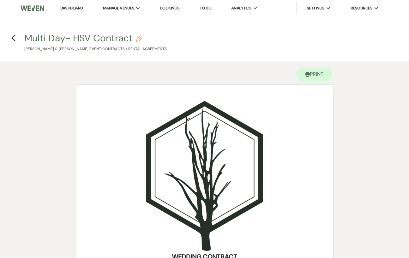
click at [74, 6] on link "Dashboard" at bounding box center [71, 7] width 23 height 5
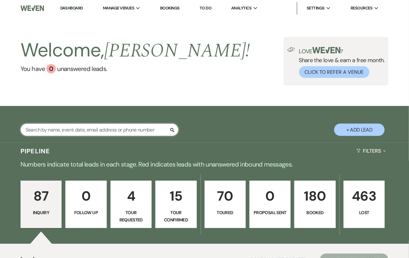
click at [108, 136] on input "text" at bounding box center [100, 130] width 158 height 12
type input "[PERSON_NAME]"
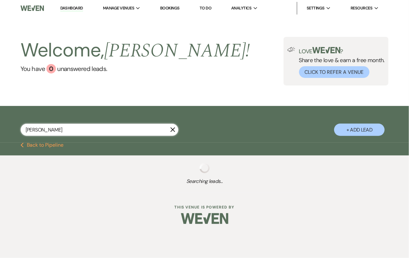
select select "5"
select select "8"
select select "5"
select select "8"
select select "5"
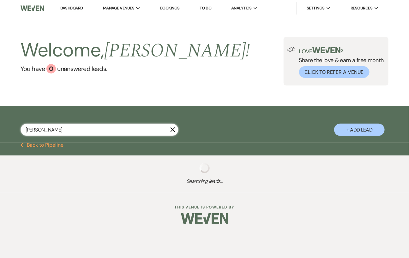
select select "8"
select select "5"
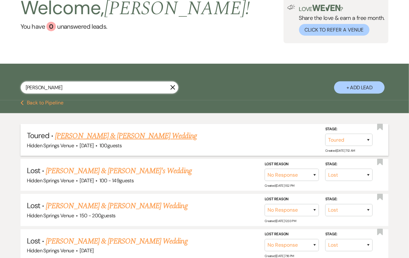
scroll to position [101, 0]
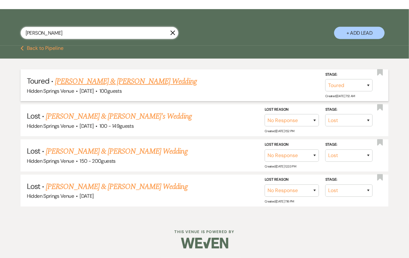
type input "[PERSON_NAME]"
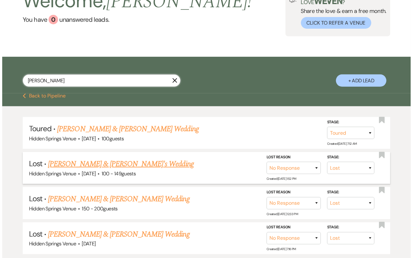
scroll to position [0, 0]
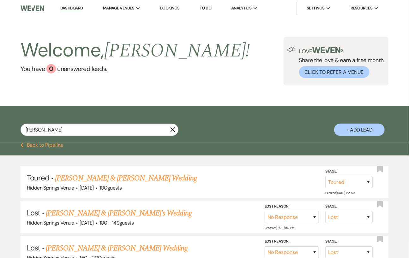
click at [363, 135] on button "+ Add Lead" at bounding box center [359, 130] width 51 height 12
select select "638"
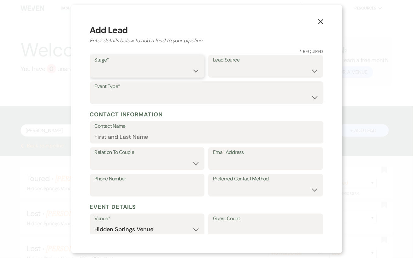
click at [133, 70] on select "Inquiry Follow Up Tour Requested Tour Confirmed Toured Proposal Sent Booked Lost" at bounding box center [147, 71] width 105 height 12
select select "1"
click at [95, 65] on select "Inquiry Follow Up Tour Requested Tour Confirmed Toured Proposal Sent Booked Lost" at bounding box center [147, 71] width 105 height 12
click at [236, 69] on select "Weven Venue Website Instagram Facebook Pinterest Google The Knot Wedding Wire H…" at bounding box center [265, 71] width 105 height 12
select select "5"
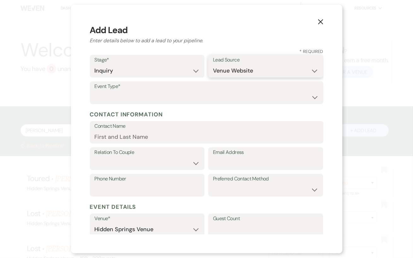
click at [213, 65] on select "Weven Venue Website Instagram Facebook Pinterest Google The Knot Wedding Wire H…" at bounding box center [265, 71] width 105 height 12
click at [137, 100] on select "Wedding Anniversary Party Baby Shower Bachelorette / Bachelor Party Birthday Pa…" at bounding box center [207, 97] width 224 height 12
select select "1"
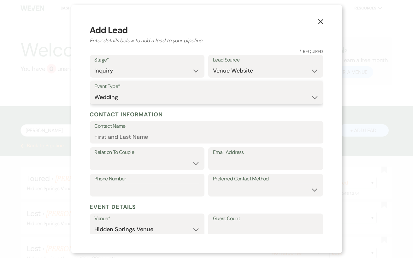
click at [95, 91] on select "Wedding Anniversary Party Baby Shower Bachelorette / Bachelor Party Birthday Pa…" at bounding box center [207, 97] width 224 height 12
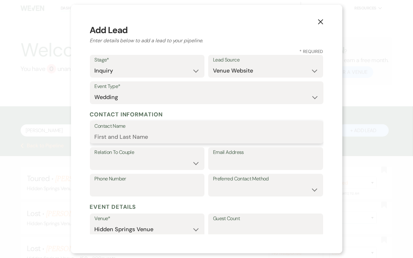
click at [129, 135] on input "Contact Name" at bounding box center [207, 137] width 224 height 12
type input "[PERSON_NAME]"
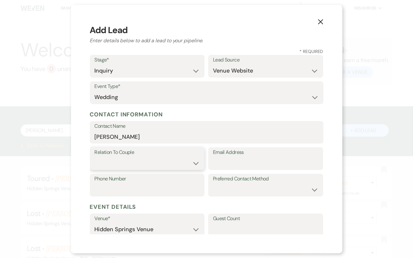
click at [158, 167] on select "Couple Planner Parent of Couple Family Member Friend Other" at bounding box center [147, 163] width 105 height 12
select select "1"
click at [95, 157] on select "Couple Planner Parent of Couple Family Member Friend Other" at bounding box center [147, 163] width 105 height 12
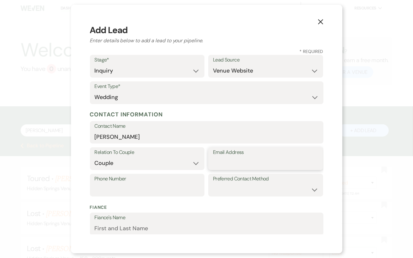
click at [224, 165] on input "Email Address" at bounding box center [265, 163] width 105 height 12
paste input "[EMAIL_ADDRESS][DOMAIN_NAME]"
type input "[EMAIL_ADDRESS][DOMAIN_NAME]"
click at [165, 191] on input "Phone Number" at bounding box center [147, 190] width 105 height 12
paste input "(310) 555-0198"
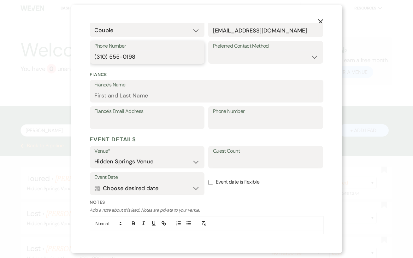
scroll to position [142, 0]
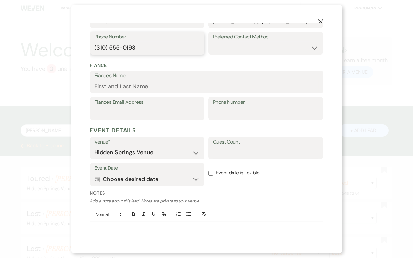
type input "(310) 555-0198"
click at [227, 152] on input "Guest Count" at bounding box center [265, 153] width 105 height 12
type input "100-150"
click at [209, 172] on input "Event date is flexible" at bounding box center [210, 173] width 5 height 5
checkbox input "true"
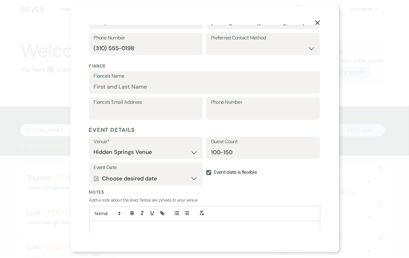
scroll to position [164, 0]
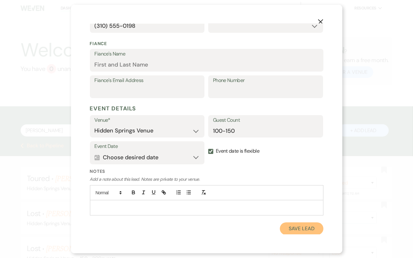
click at [296, 234] on button "Save Lead" at bounding box center [301, 229] width 43 height 13
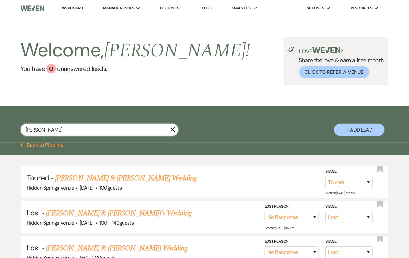
click at [157, 136] on input "[PERSON_NAME]" at bounding box center [100, 130] width 158 height 12
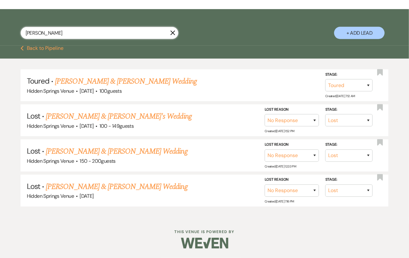
scroll to position [0, 0]
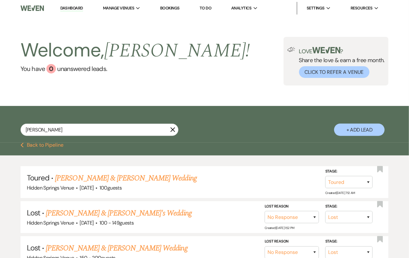
click at [173, 132] on use "button" at bounding box center [173, 130] width 5 height 5
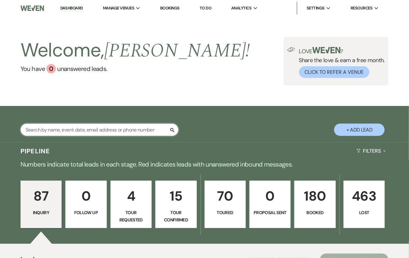
click at [92, 136] on input "text" at bounding box center [100, 130] width 158 height 12
type input "[PERSON_NAME]"
select select "5"
select select "8"
select select "5"
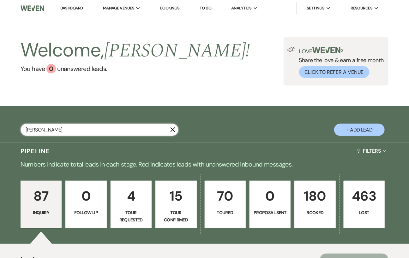
select select "8"
select select "5"
select select "8"
select select "5"
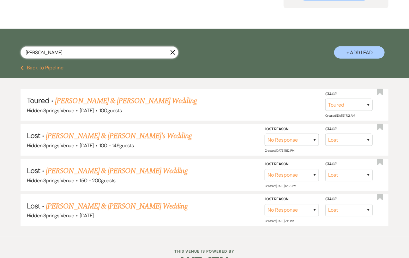
scroll to position [78, 0]
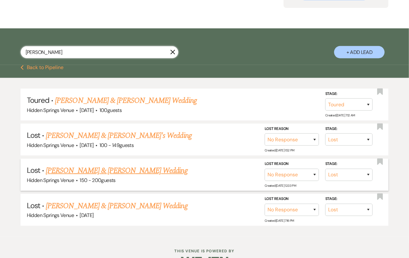
type input "[PERSON_NAME]"
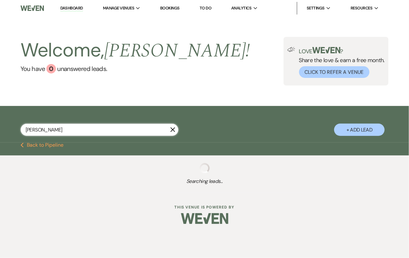
select select "5"
select select "8"
select select "5"
select select "8"
select select "5"
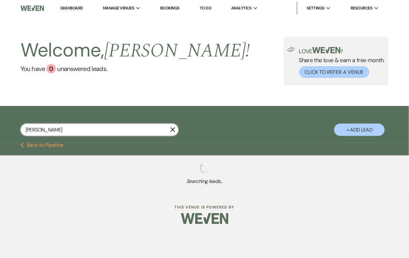
select select "8"
select select "5"
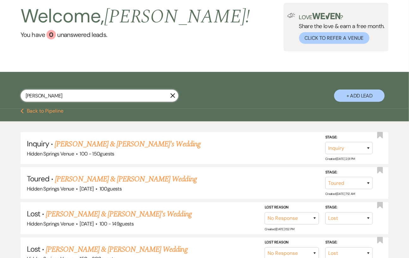
scroll to position [41, 0]
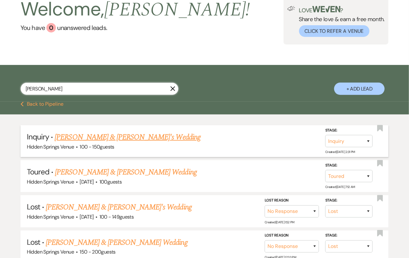
type input "[PERSON_NAME]"
click at [130, 140] on link "[PERSON_NAME] & [PERSON_NAME]'s Wedding" at bounding box center [128, 137] width 146 height 11
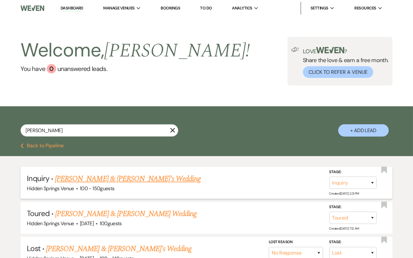
select select "5"
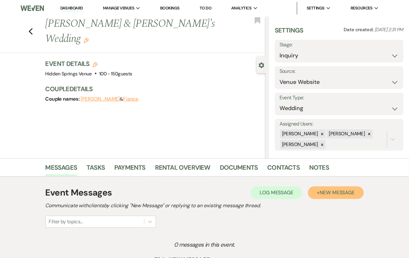
click at [343, 195] on span "New Message" at bounding box center [337, 192] width 35 height 7
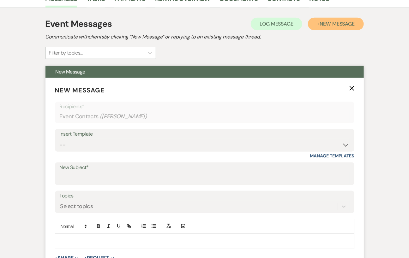
scroll to position [172, 0]
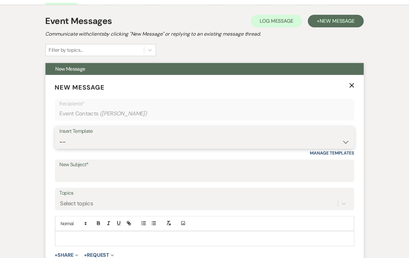
click at [137, 141] on select "-- Initial Inquiry Response Tour Request Response Follow Up Review Email Check-…" at bounding box center [205, 142] width 290 height 12
select select "4396"
click at [60, 136] on select "-- Initial Inquiry Response Tour Request Response Follow Up Review Email Check-…" at bounding box center [205, 142] width 290 height 12
type input "Hidden Springs Venue"
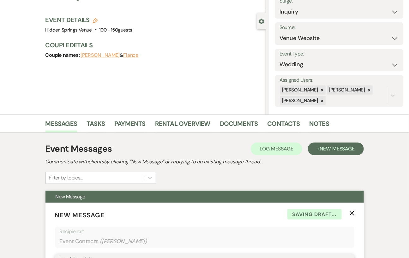
scroll to position [66, 0]
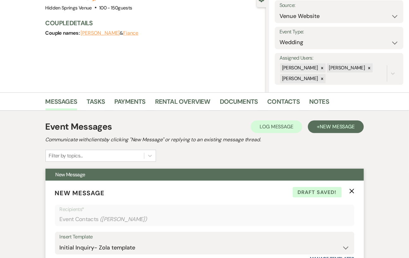
click at [353, 190] on icon "X" at bounding box center [351, 191] width 5 height 5
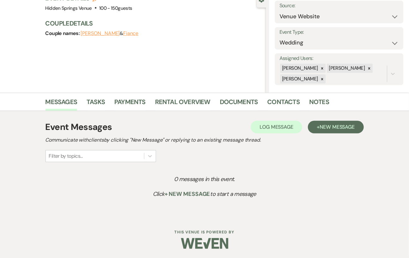
scroll to position [0, 0]
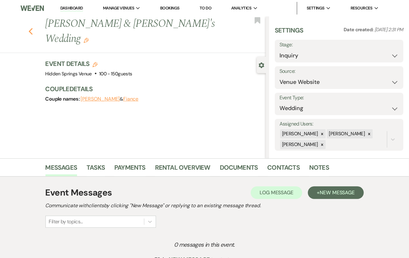
click at [33, 28] on use "button" at bounding box center [30, 31] width 4 height 7
select select "5"
select select "8"
select select "5"
select select "8"
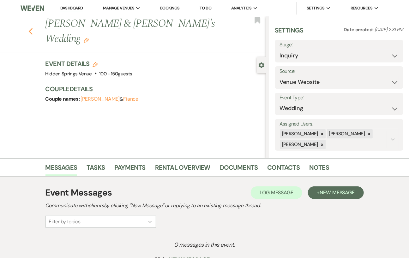
select select "5"
select select "8"
select select "5"
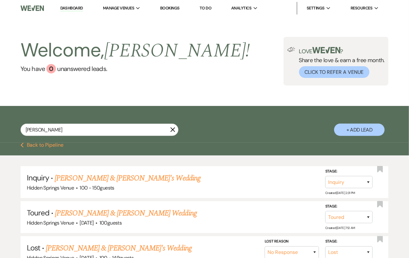
click at [73, 8] on link "Dashboard" at bounding box center [71, 8] width 23 height 6
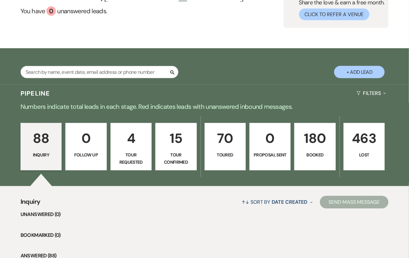
scroll to position [57, 0]
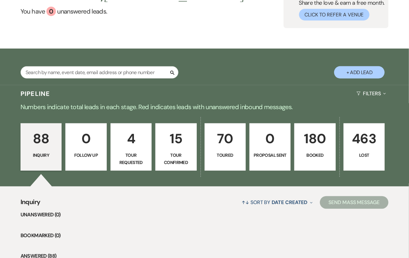
click at [324, 159] on p "Booked" at bounding box center [314, 155] width 33 height 7
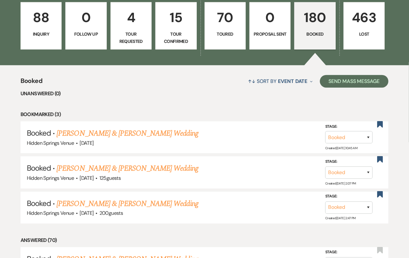
scroll to position [184, 0]
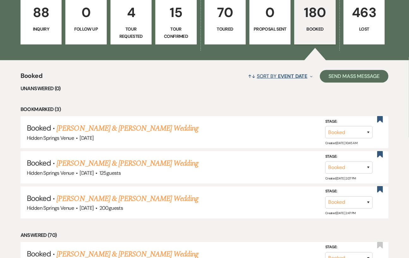
click at [284, 85] on button "↑↓ Sort By Event Date Expand" at bounding box center [279, 76] width 69 height 17
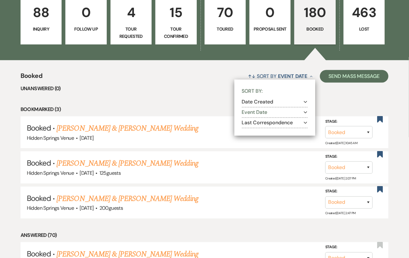
click at [281, 115] on button "Event Date Expand" at bounding box center [275, 112] width 66 height 5
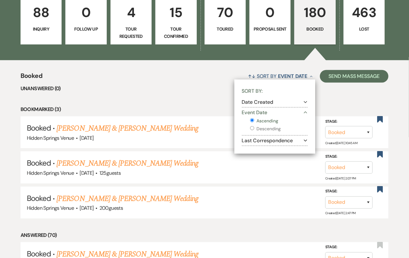
click at [280, 133] on label "Descending" at bounding box center [278, 129] width 57 height 8
click at [254, 130] on input "Descending" at bounding box center [252, 128] width 4 height 4
radio input "true"
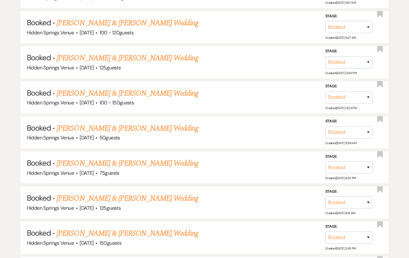
scroll to position [555, 0]
click at [158, 199] on link "[PERSON_NAME] & [PERSON_NAME] Wedding" at bounding box center [127, 198] width 141 height 11
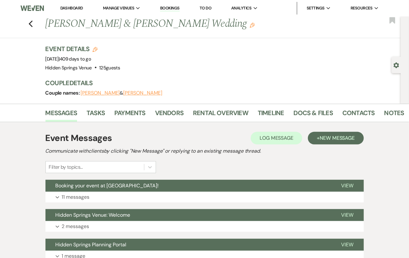
drag, startPoint x: 239, startPoint y: 29, endPoint x: 47, endPoint y: 28, distance: 192.3
click at [47, 28] on div "Previous [PERSON_NAME] & [PERSON_NAME] Wedding Edit" at bounding box center [221, 23] width 359 height 15
click at [147, 57] on div "Event Details Edit Event Date: [DATE] | 409 days to go Venue: [GEOGRAPHIC_DATA]…" at bounding box center [219, 59] width 349 height 28
click at [347, 111] on link "Contacts" at bounding box center [358, 115] width 33 height 14
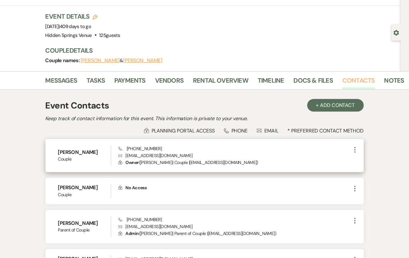
scroll to position [34, 0]
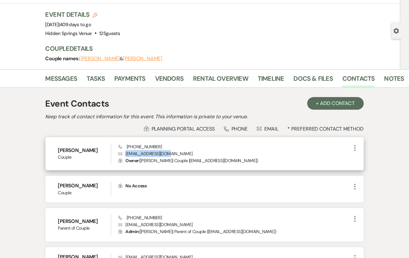
drag, startPoint x: 172, startPoint y: 153, endPoint x: 126, endPoint y: 151, distance: 46.8
click at [126, 151] on p "Envelope [EMAIL_ADDRESS][DOMAIN_NAME]" at bounding box center [234, 153] width 233 height 7
click at [182, 152] on p "Envelope [EMAIL_ADDRESS][DOMAIN_NAME]" at bounding box center [234, 153] width 233 height 7
drag, startPoint x: 163, startPoint y: 146, endPoint x: 131, endPoint y: 145, distance: 31.9
click at [131, 145] on div "Phone [PHONE_NUMBER] Envelope [EMAIL_ADDRESS][DOMAIN_NAME] Lock Owner ( [PERSON…" at bounding box center [234, 154] width 233 height 21
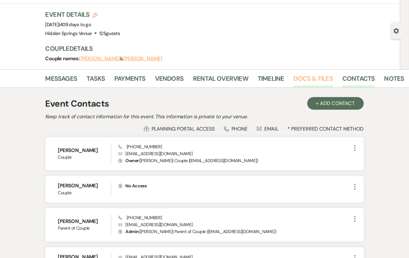
click at [311, 76] on link "Docs & Files" at bounding box center [313, 81] width 39 height 14
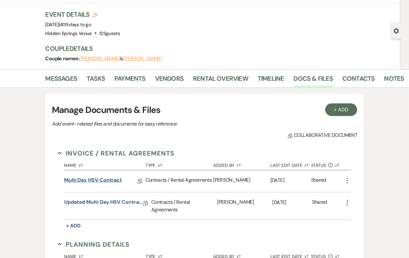
click at [111, 180] on link "Multi Day HSV Contract" at bounding box center [93, 182] width 58 height 10
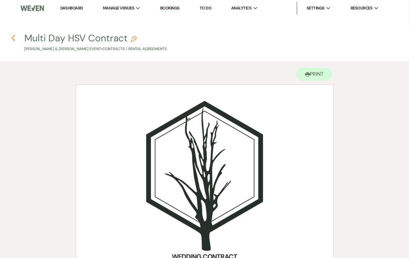
click at [14, 39] on icon "Previous" at bounding box center [13, 38] width 5 height 8
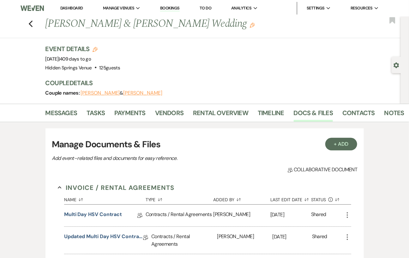
scroll to position [34, 0]
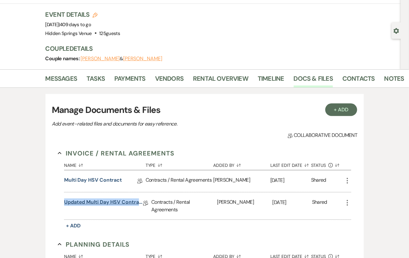
click at [90, 201] on link "Updated Multi Day HSV Contract" at bounding box center [103, 204] width 79 height 10
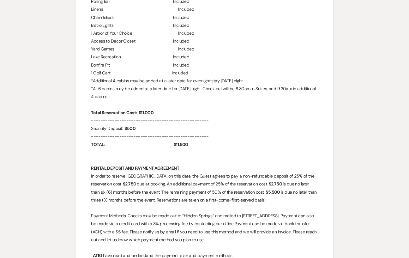
scroll to position [688, 0]
